Goal: Transaction & Acquisition: Subscribe to service/newsletter

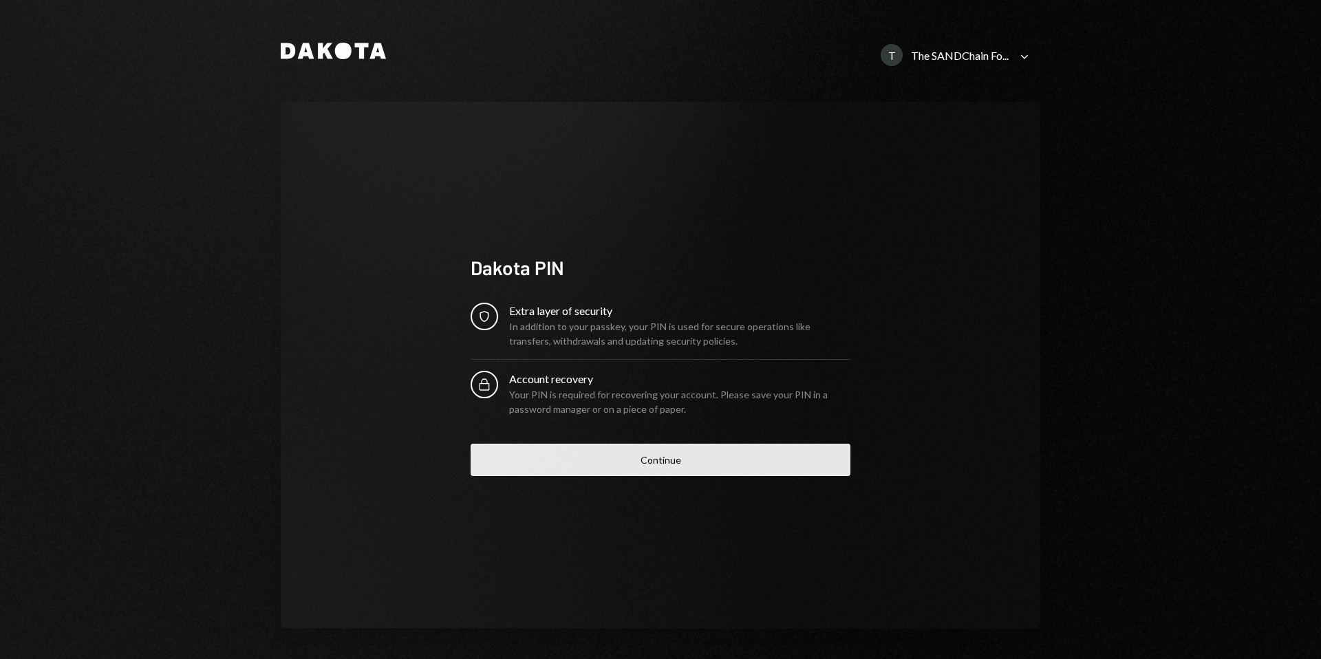
click at [561, 453] on button "Continue" at bounding box center [661, 460] width 380 height 32
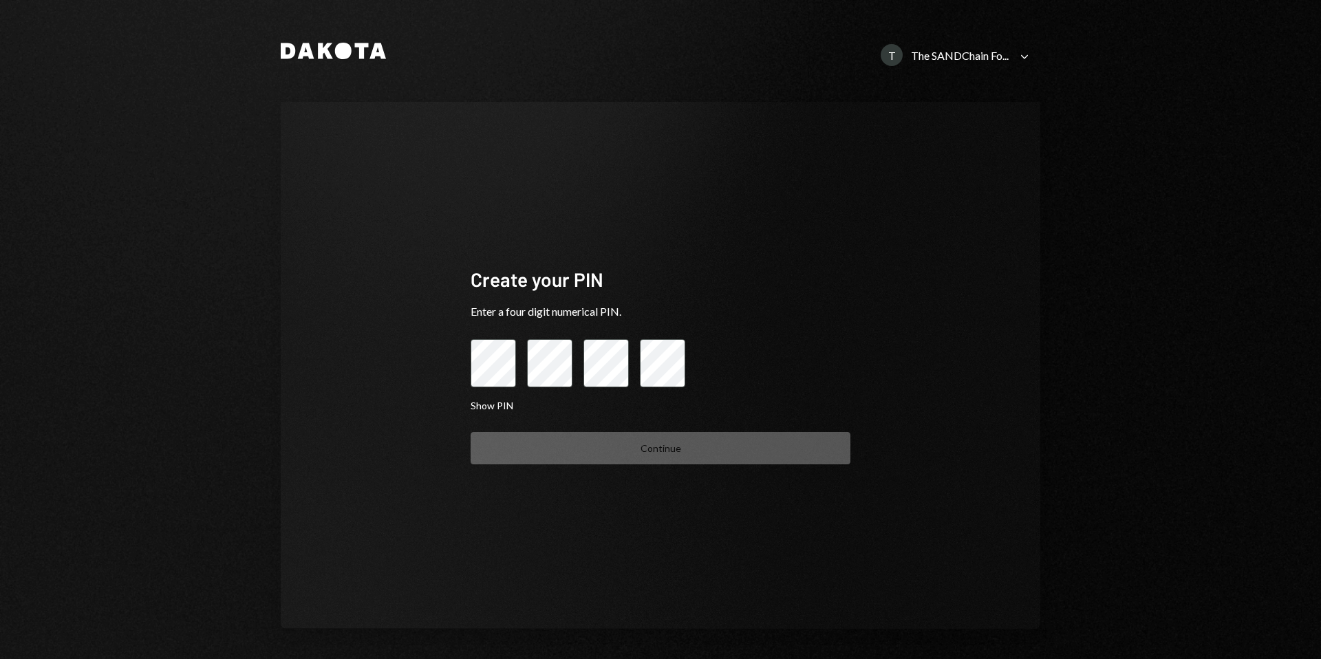
click at [1017, 56] on icon "Caret Down" at bounding box center [1024, 56] width 15 height 15
click at [744, 163] on div "Create your PIN Enter a four digit numerical PIN. Show PIN Continue" at bounding box center [660, 365] width 759 height 527
click at [969, 49] on div "The SANDChain Fo..." at bounding box center [960, 55] width 98 height 13
click at [922, 141] on div "My Organizatio..." at bounding box center [928, 144] width 91 height 12
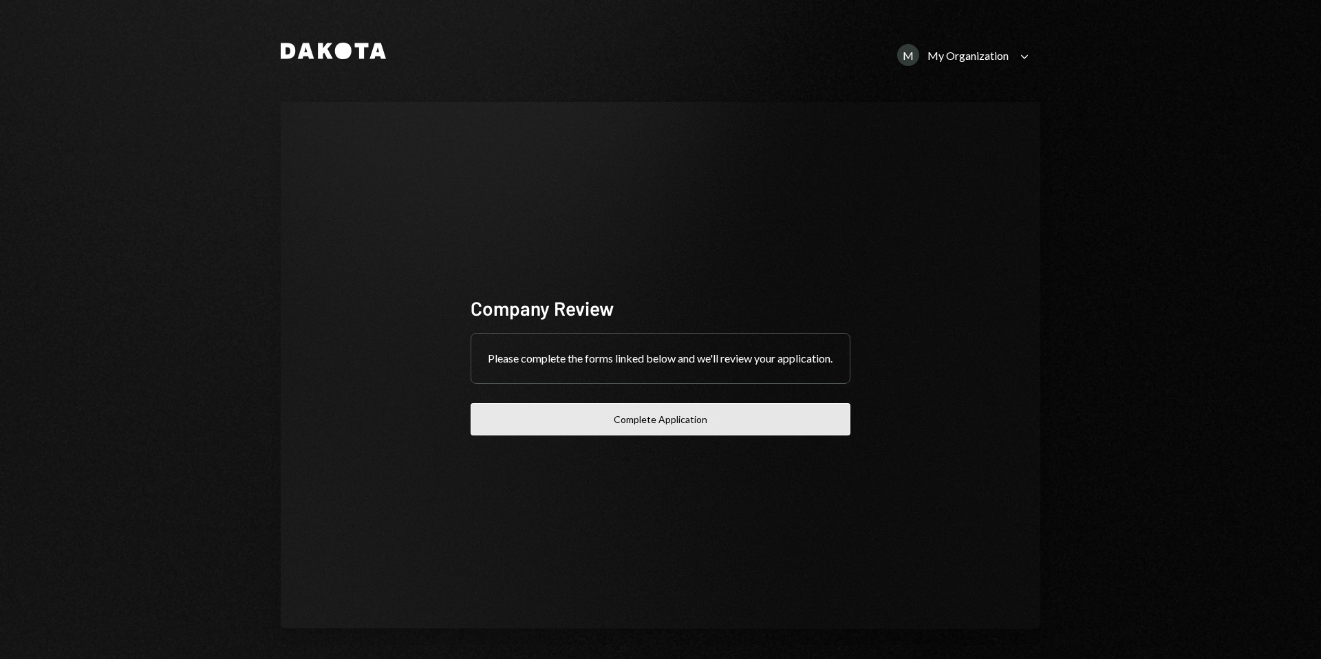
click at [627, 422] on button "Complete Application" at bounding box center [661, 419] width 380 height 32
click at [643, 424] on button "Complete Application" at bounding box center [661, 419] width 380 height 32
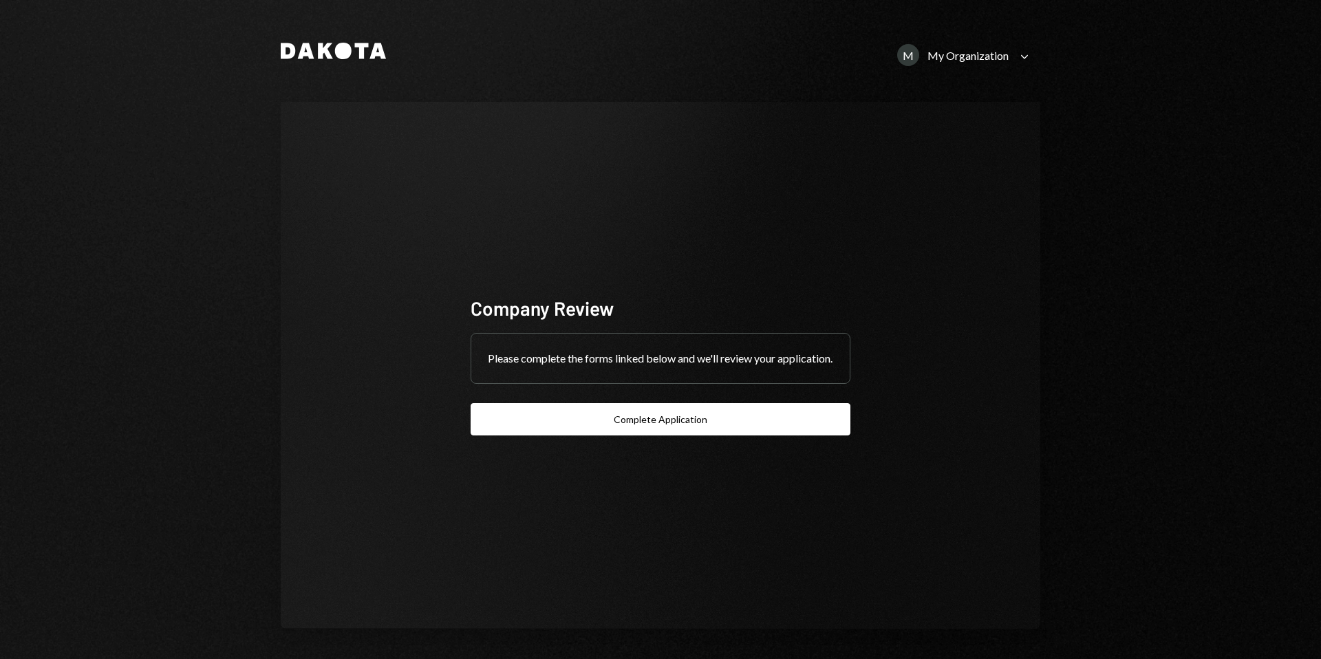
click at [993, 55] on div "My Organization" at bounding box center [967, 55] width 81 height 13
click at [934, 141] on div "The SANDChain Foundation" at bounding box center [952, 144] width 139 height 12
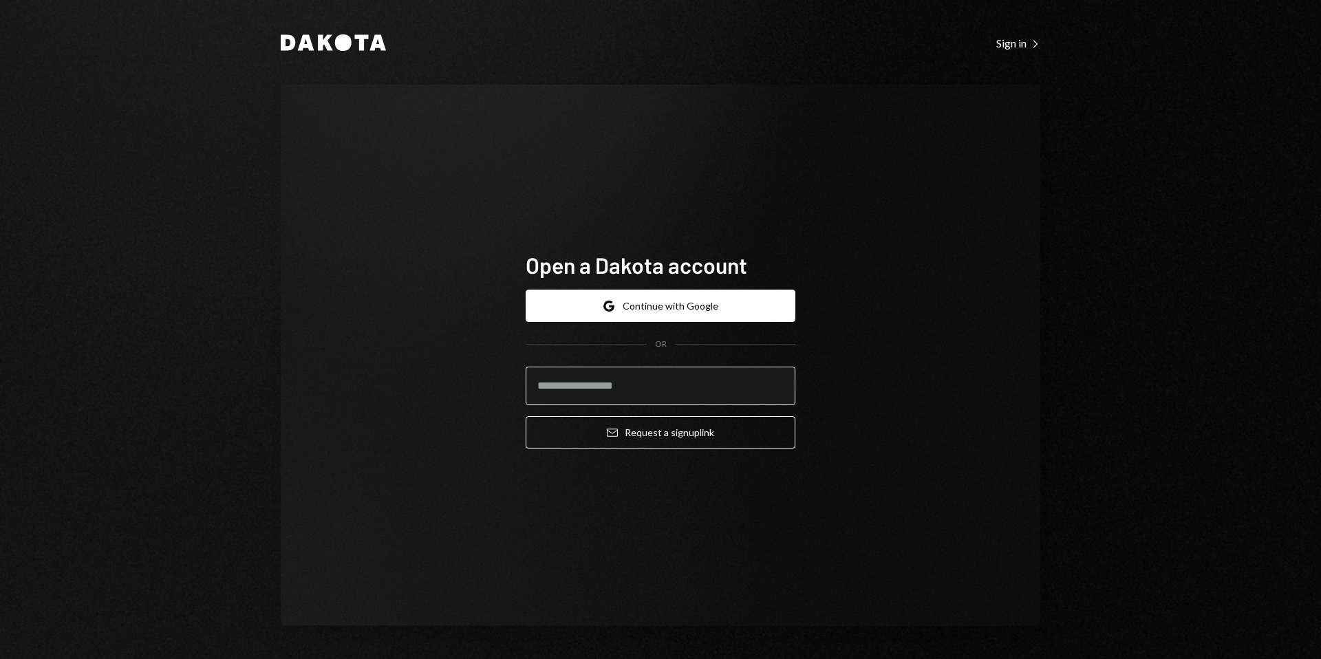
click at [577, 377] on input "email" at bounding box center [661, 386] width 270 height 39
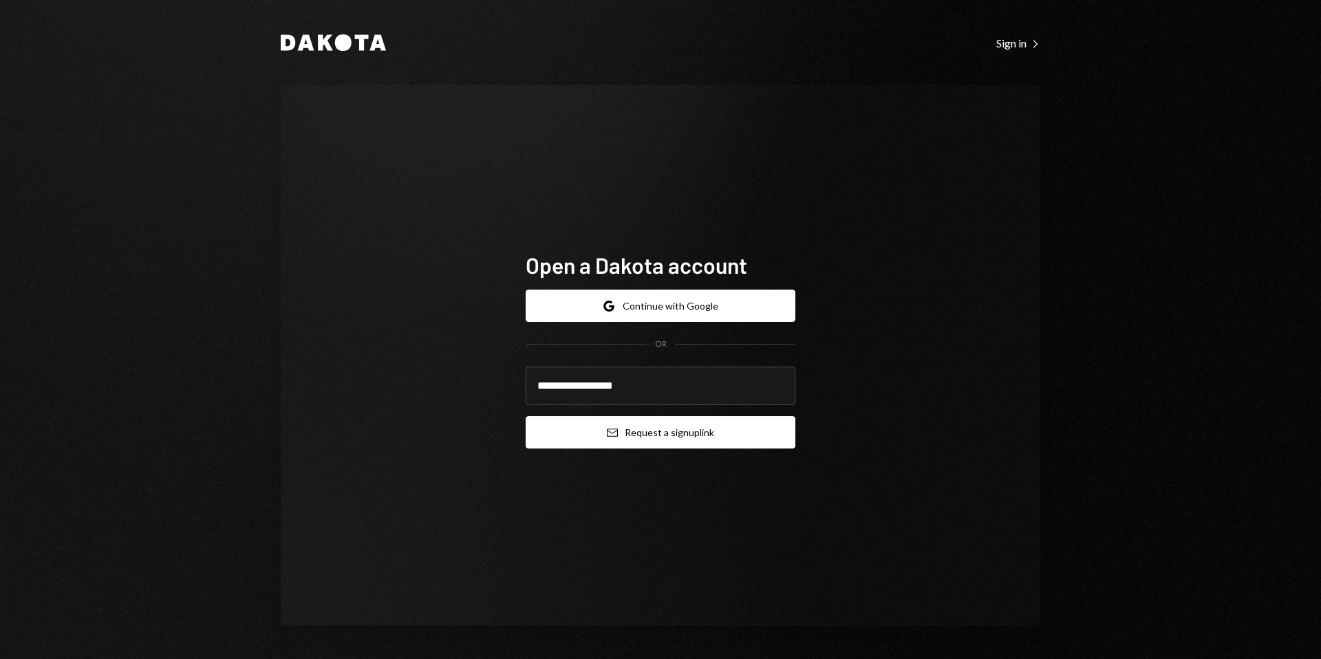
type input "**********"
click at [636, 446] on button "Email Request a sign up link" at bounding box center [661, 432] width 270 height 32
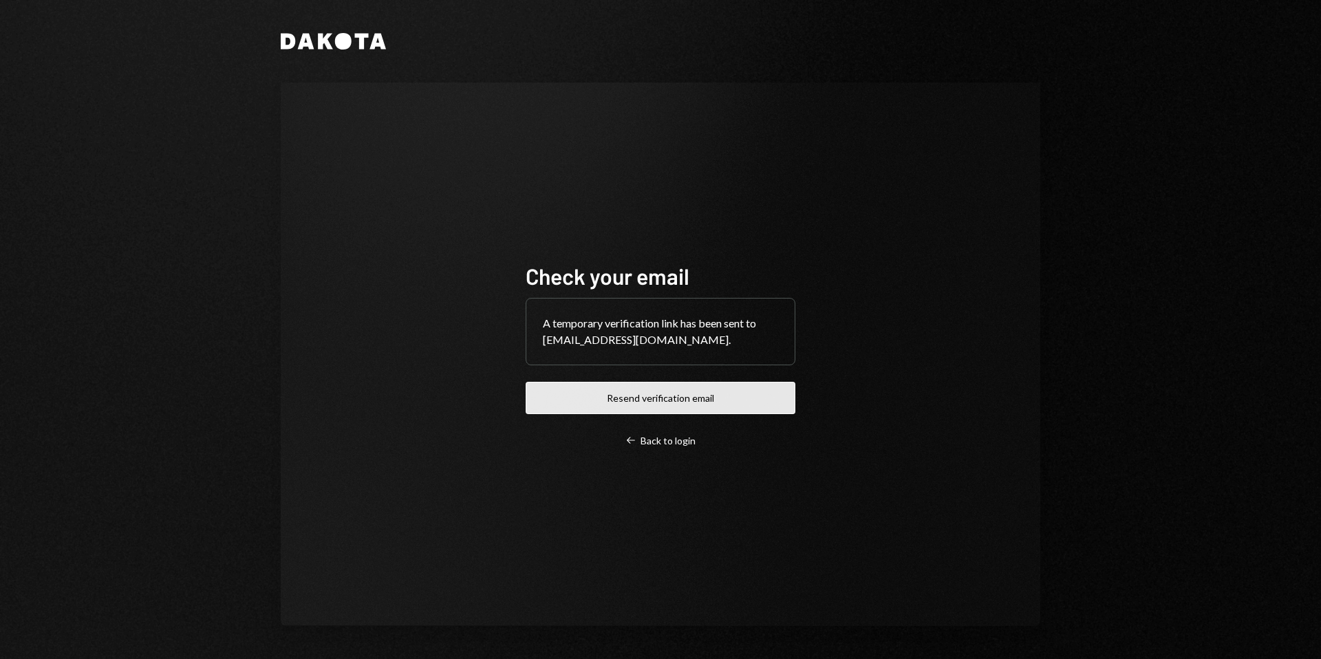
click at [693, 392] on button "Resend verification email" at bounding box center [661, 398] width 270 height 32
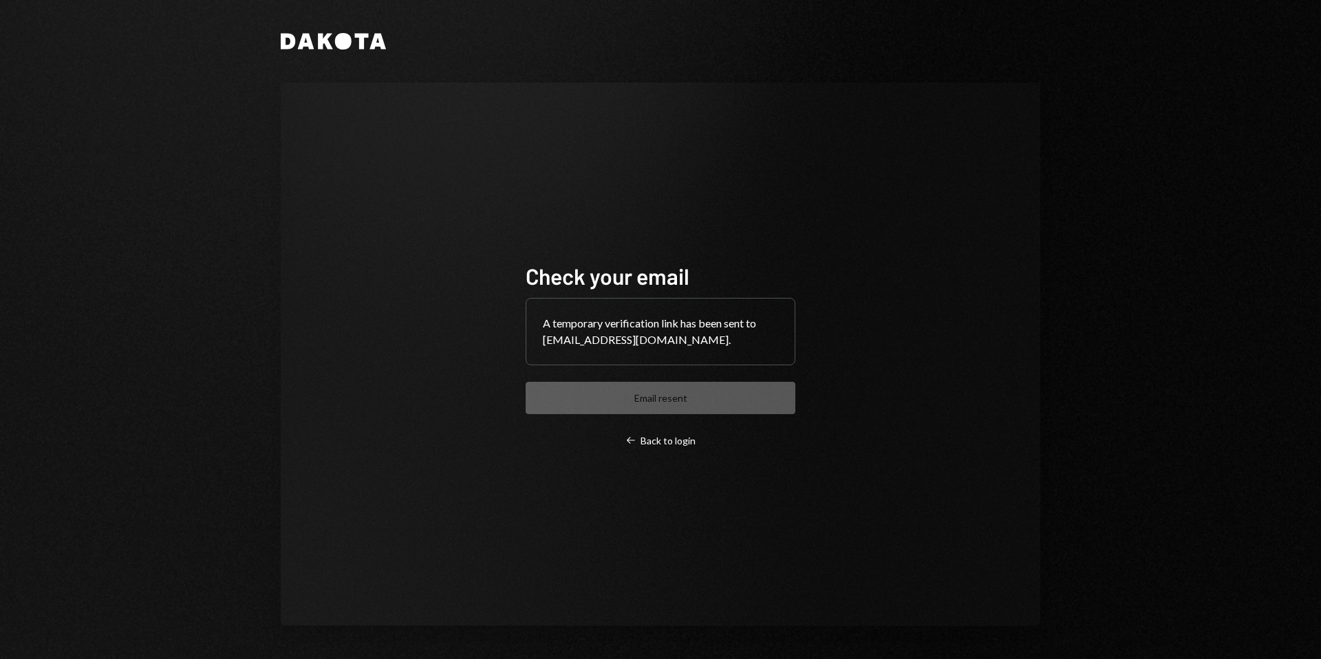
click at [617, 345] on div "A temporary verification link has been sent to [EMAIL_ADDRESS][DOMAIN_NAME]." at bounding box center [660, 332] width 268 height 66
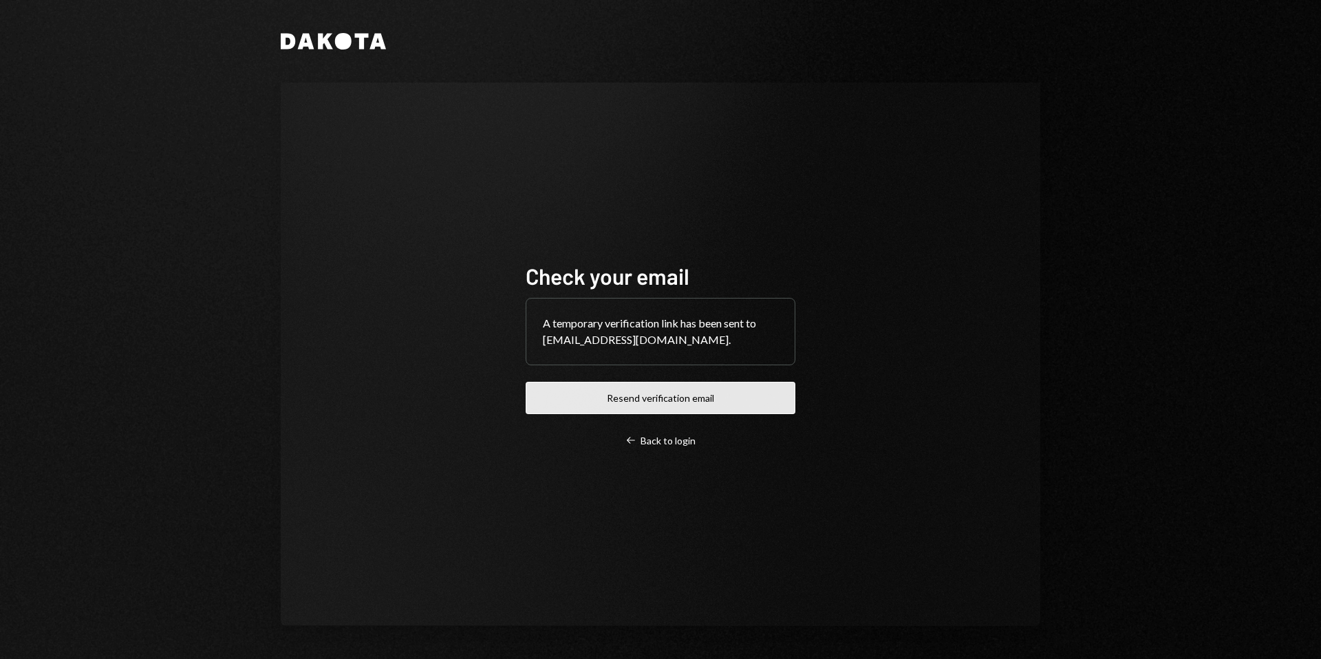
click at [570, 387] on button "Resend verification email" at bounding box center [661, 398] width 270 height 32
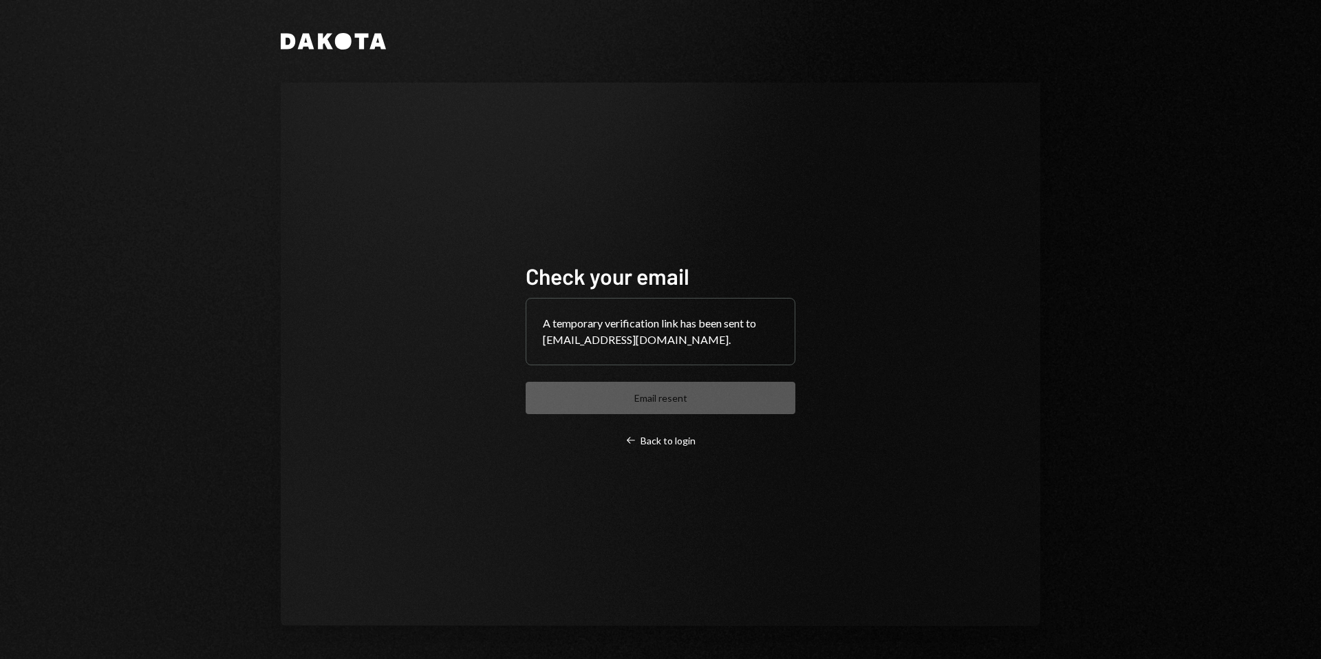
click at [797, 312] on div "Check your email A temporary verification link has been sent to [EMAIL_ADDRESS]…" at bounding box center [660, 354] width 303 height 295
click at [699, 389] on div "Check your email A temporary verification link has been sent to [EMAIL_ADDRESS]…" at bounding box center [661, 354] width 270 height 185
click at [651, 440] on div "Left Arrow Back to login" at bounding box center [660, 441] width 70 height 12
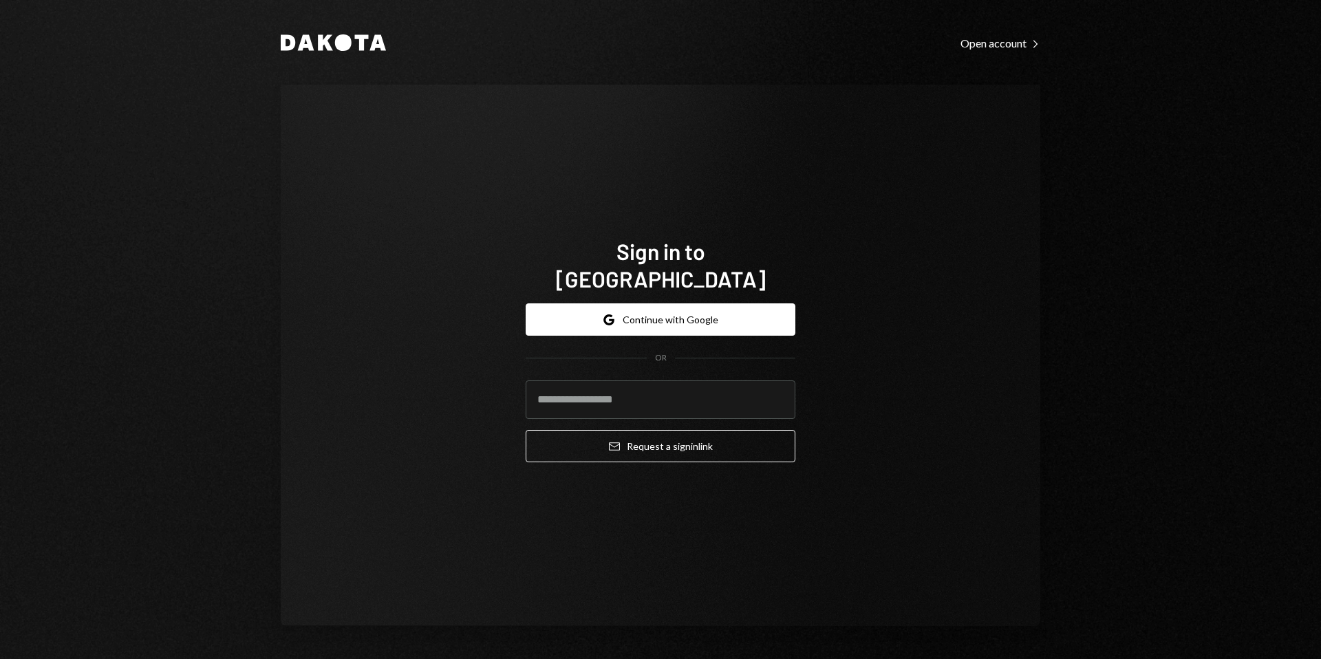
click at [978, 35] on link "Open account Right Caret" at bounding box center [1000, 42] width 80 height 15
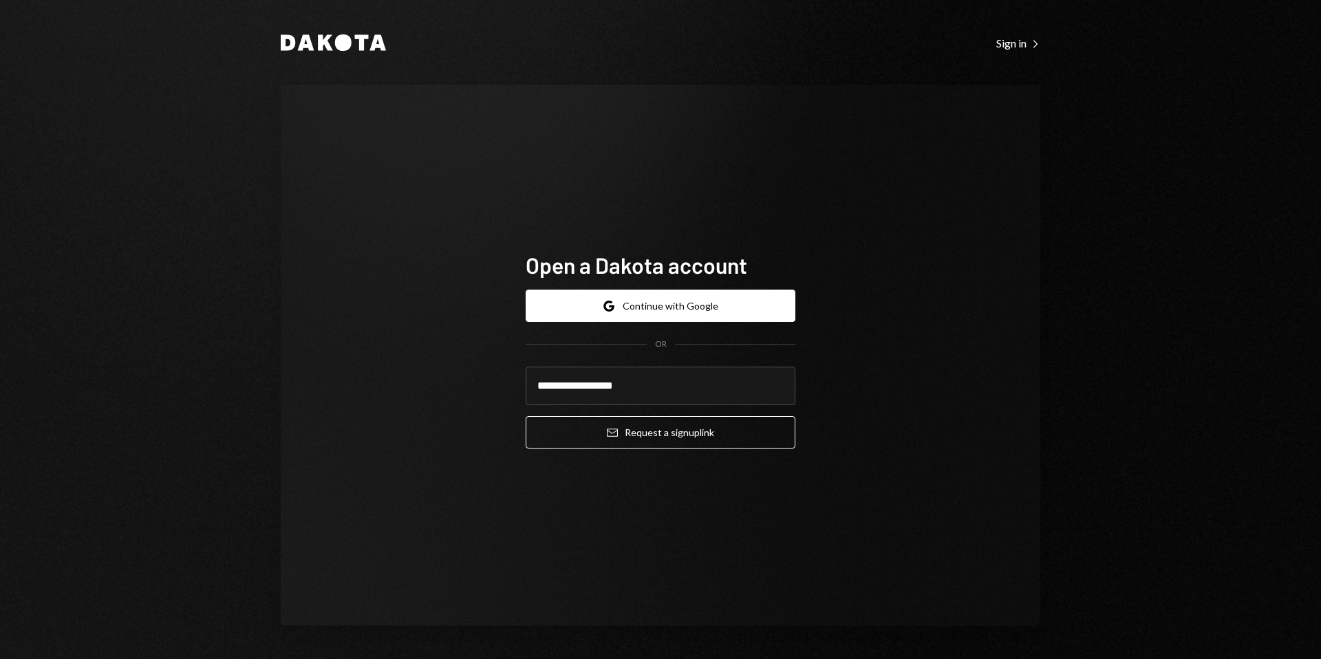
type input "**********"
click at [467, 421] on div "**********" at bounding box center [660, 355] width 759 height 541
click at [561, 424] on button "Email Request a sign up link" at bounding box center [661, 432] width 270 height 32
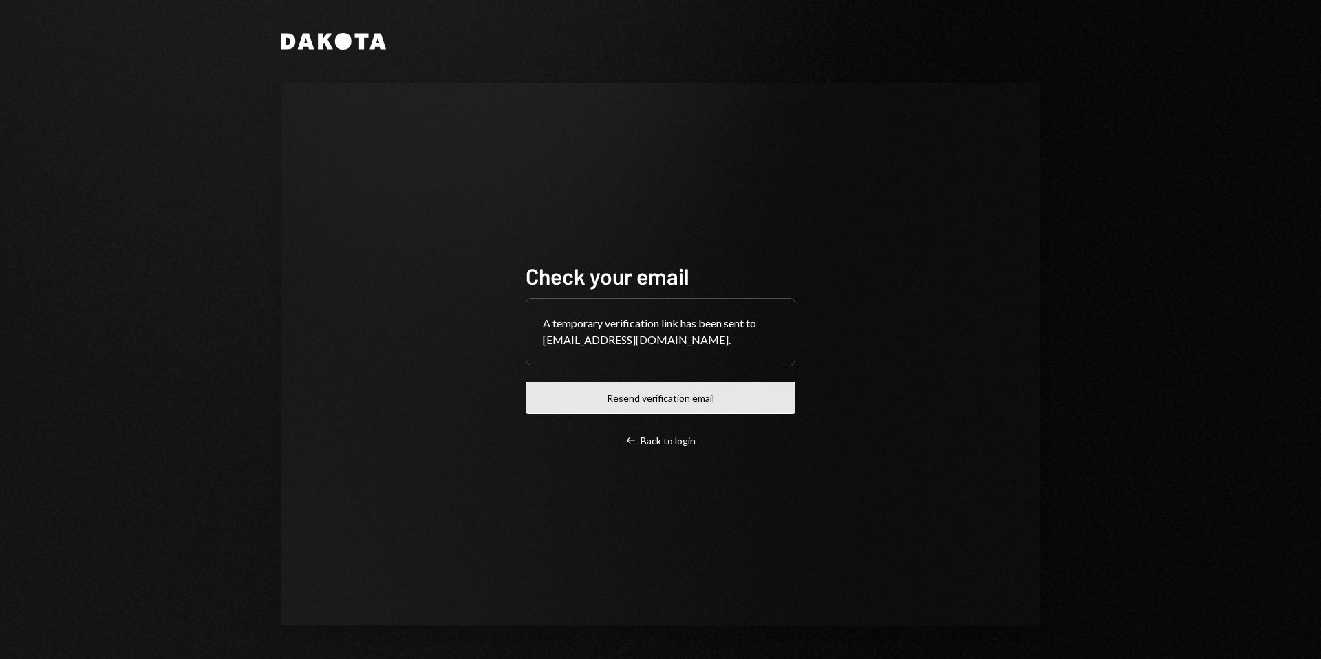
click at [618, 399] on button "Resend verification email" at bounding box center [661, 398] width 270 height 32
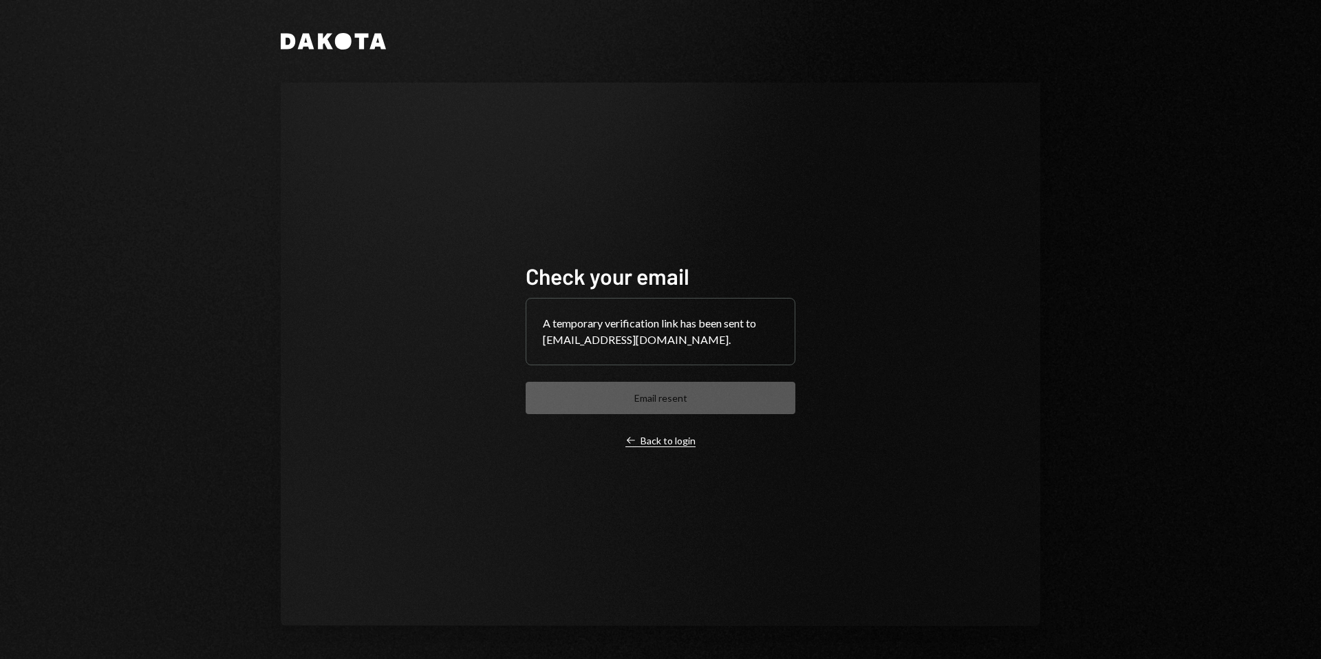
click at [638, 437] on div "Left Arrow Back to login" at bounding box center [660, 441] width 70 height 12
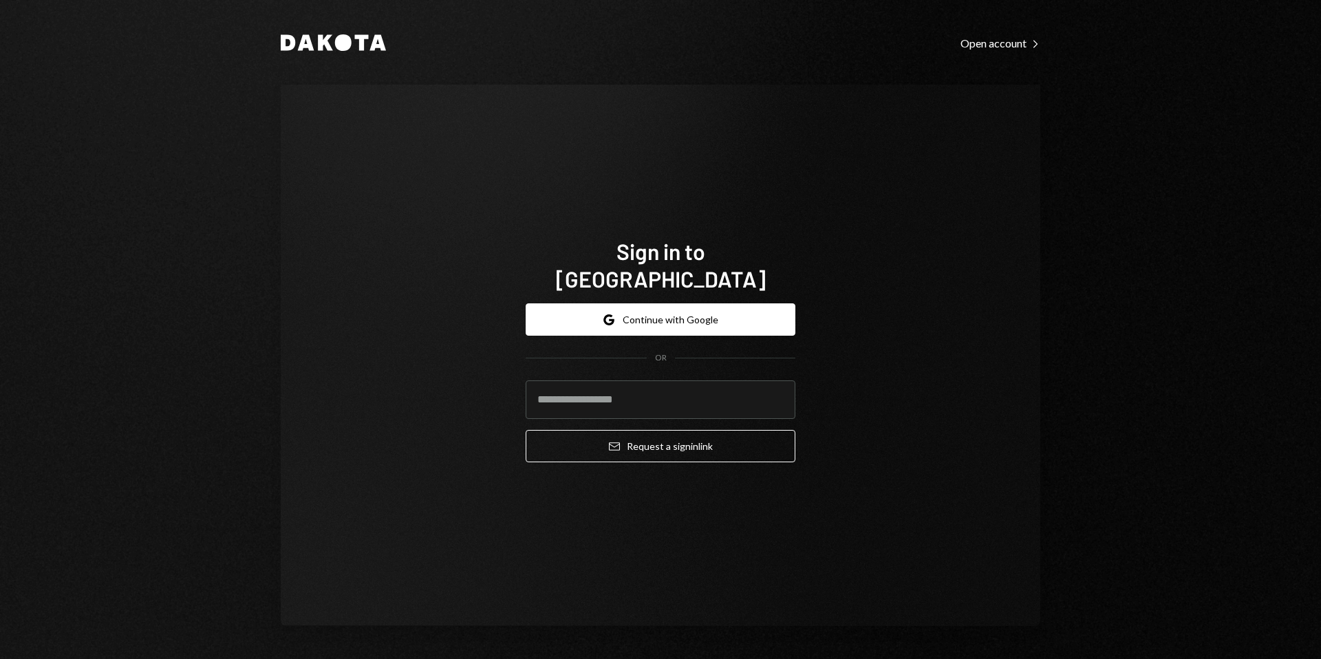
paste input "**********"
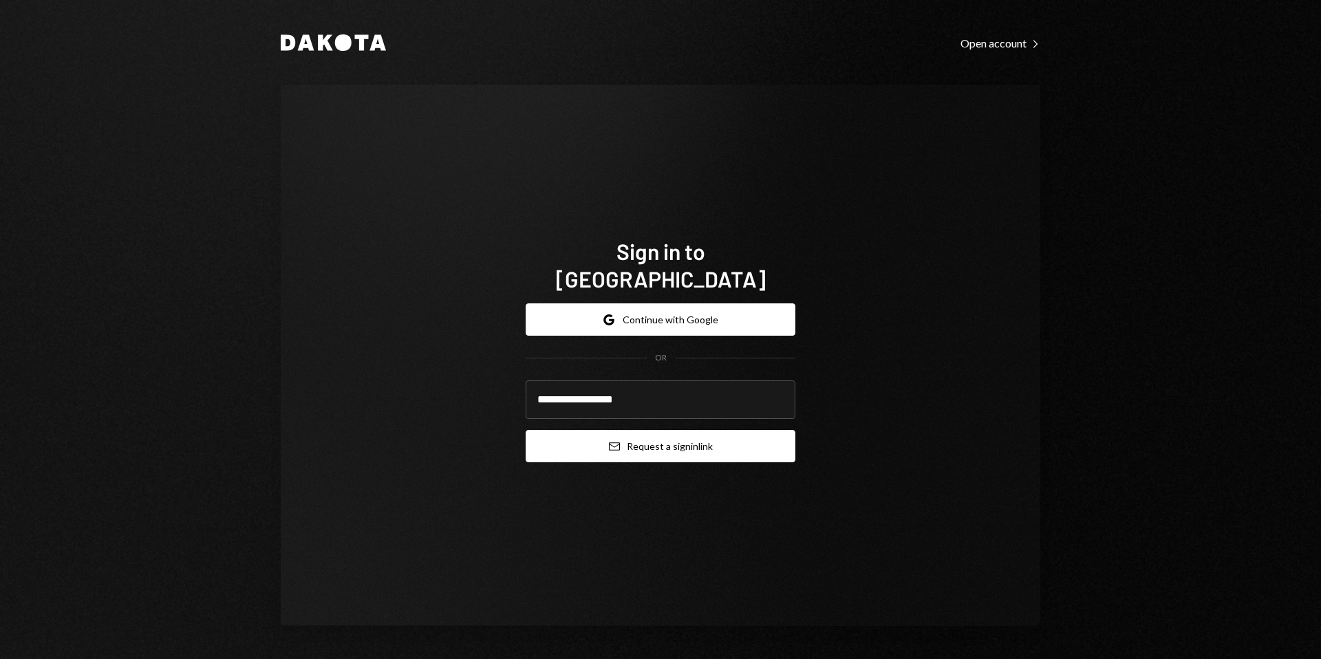
type input "**********"
click at [646, 434] on button "Email Request a sign in link" at bounding box center [661, 446] width 270 height 32
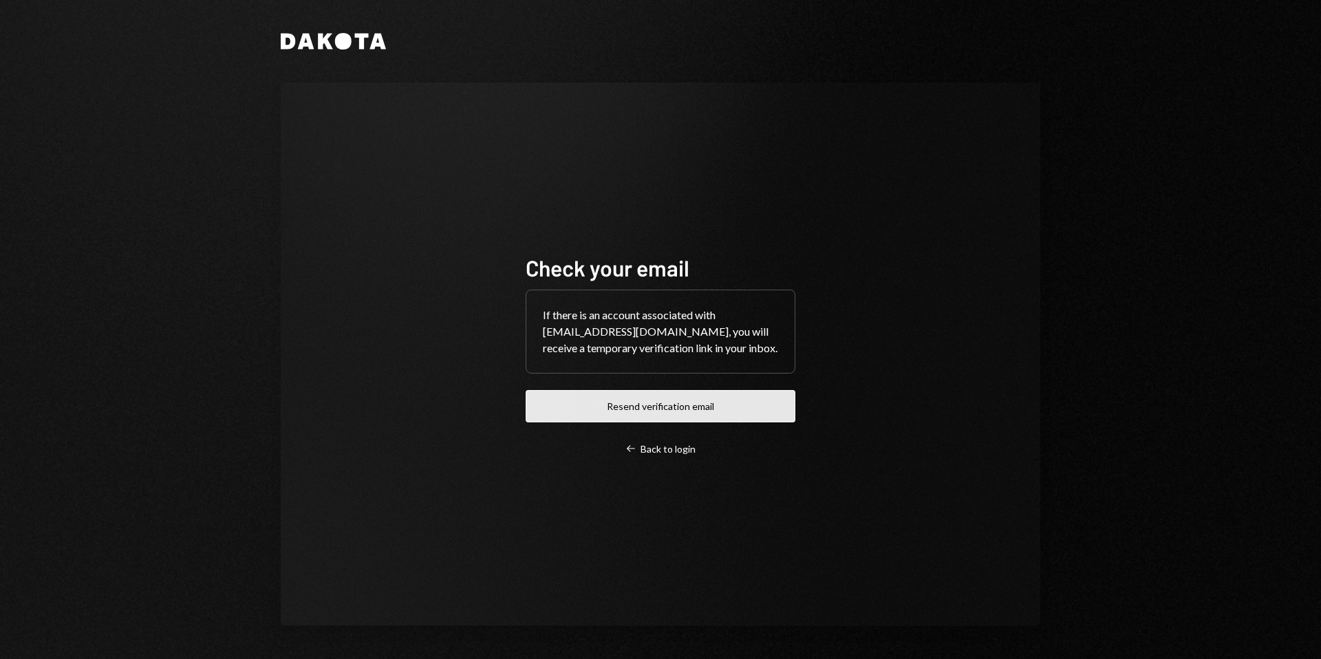
click at [625, 413] on button "Resend verification email" at bounding box center [661, 406] width 270 height 32
click at [638, 445] on div "Left Arrow Back to login" at bounding box center [660, 449] width 70 height 12
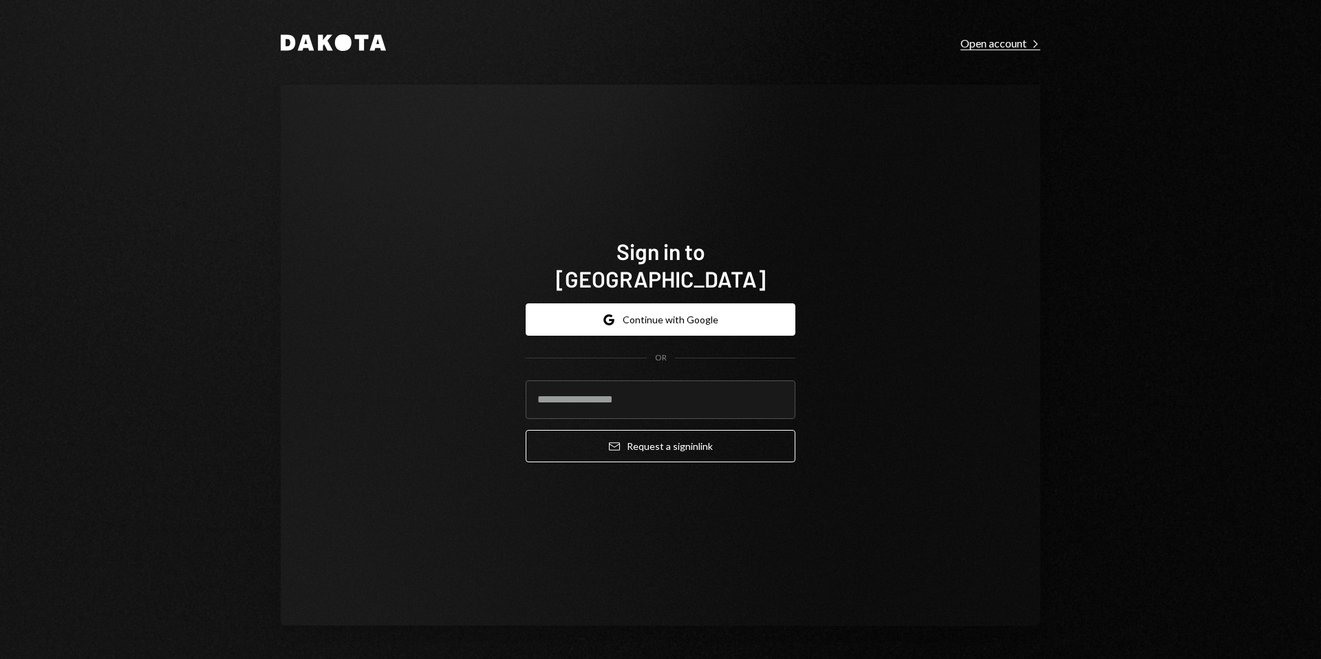
click at [995, 45] on div "Open account Right Caret" at bounding box center [1000, 43] width 80 height 14
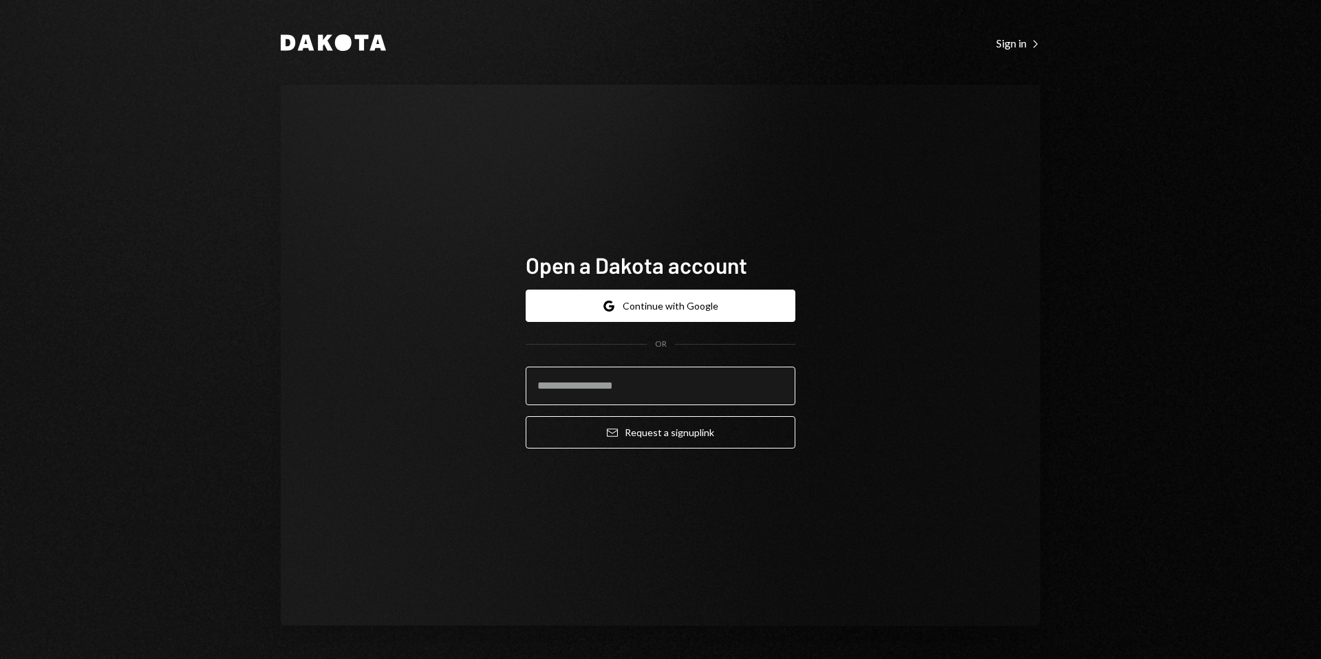
click at [665, 387] on input "email" at bounding box center [661, 386] width 270 height 39
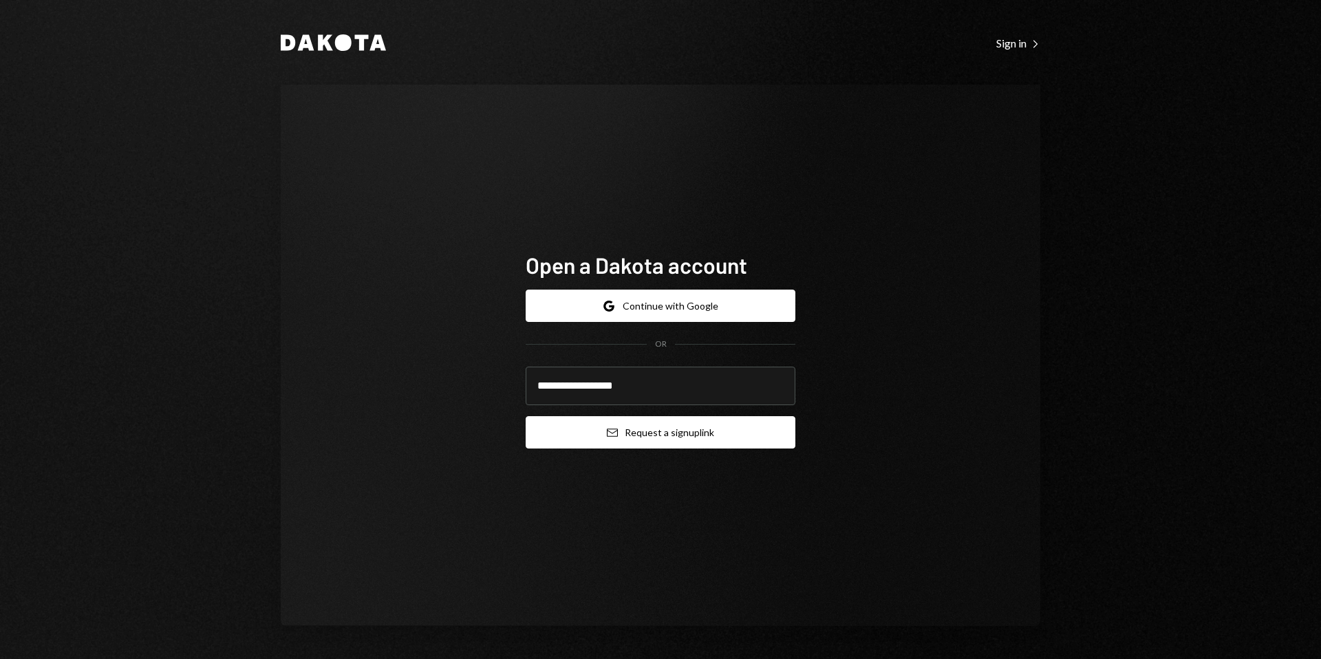
type input "**********"
click at [631, 428] on button "Email Request a sign up link" at bounding box center [661, 432] width 270 height 32
